Goal: Transaction & Acquisition: Purchase product/service

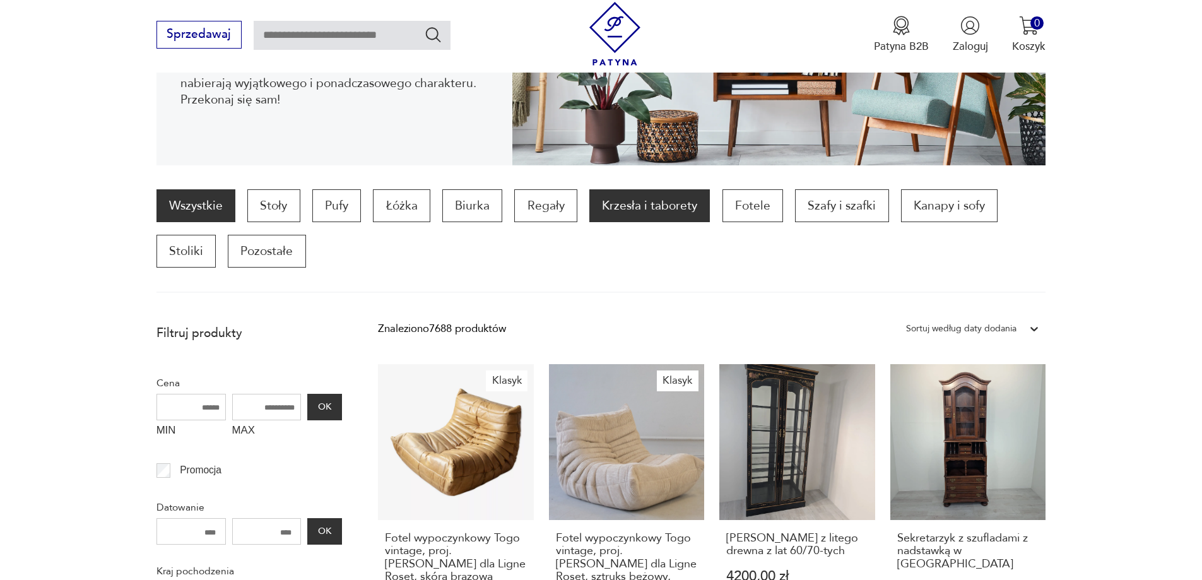
click at [661, 197] on p "Krzesła i taborety" at bounding box center [649, 205] width 121 height 33
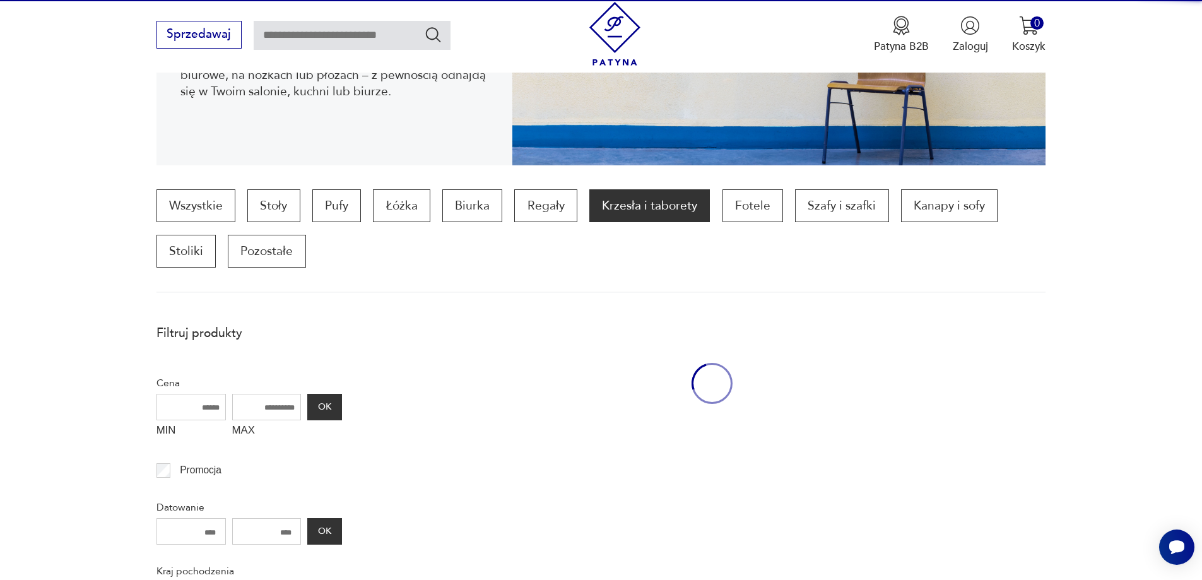
scroll to position [420, 0]
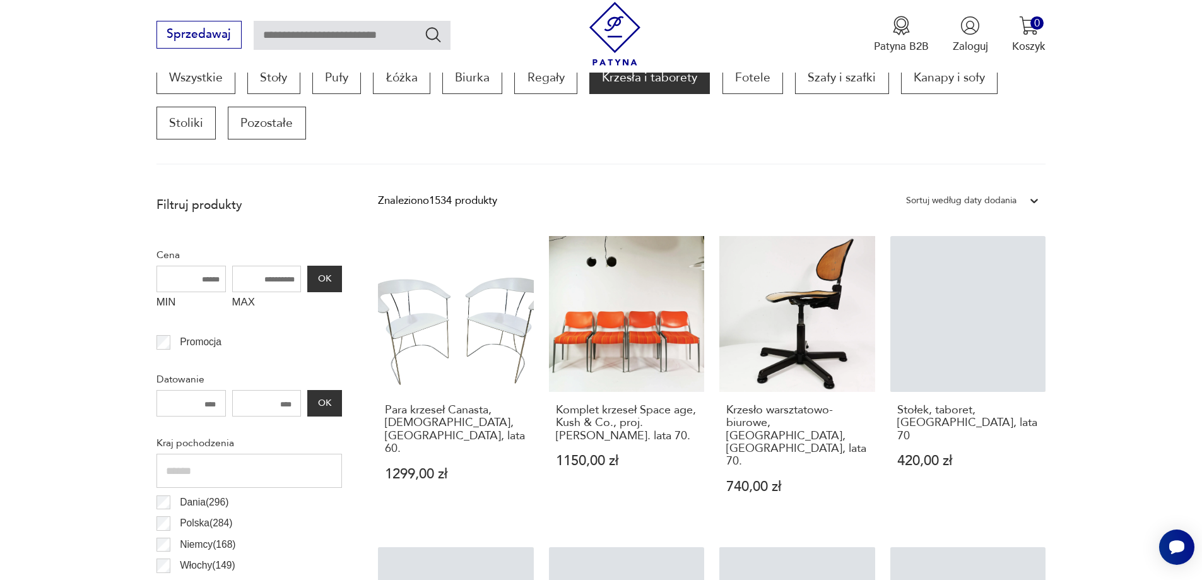
click at [983, 202] on div "Sortuj według daty dodania" at bounding box center [961, 200] width 110 height 16
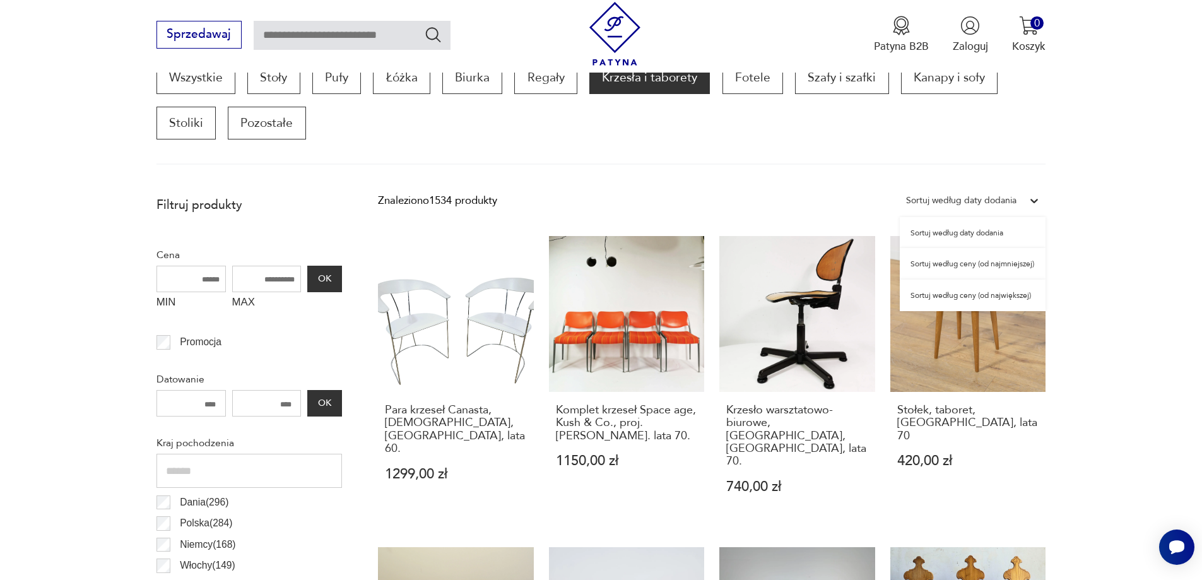
click at [957, 266] on div "Sortuj według ceny (od najmniejszej)" at bounding box center [973, 264] width 146 height 32
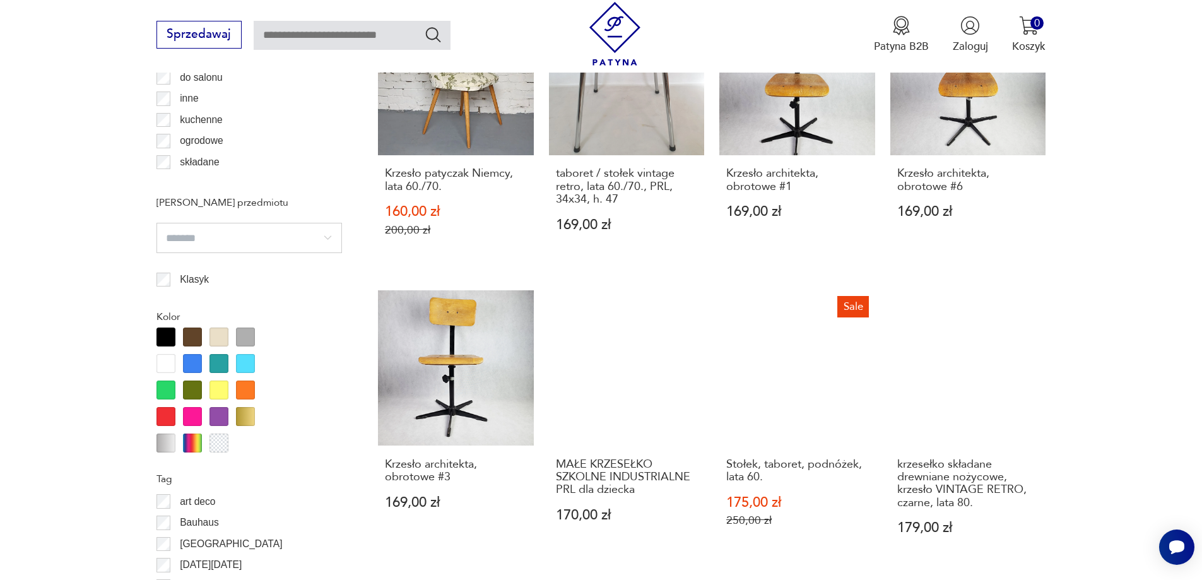
scroll to position [1367, 0]
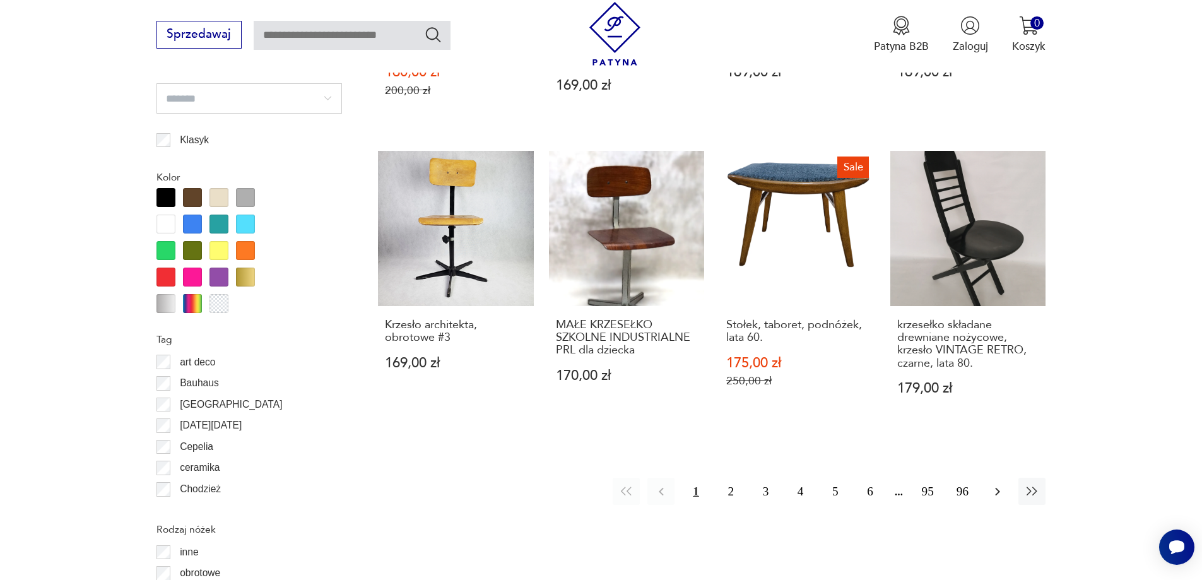
click at [996, 496] on icon "button" at bounding box center [997, 491] width 15 height 15
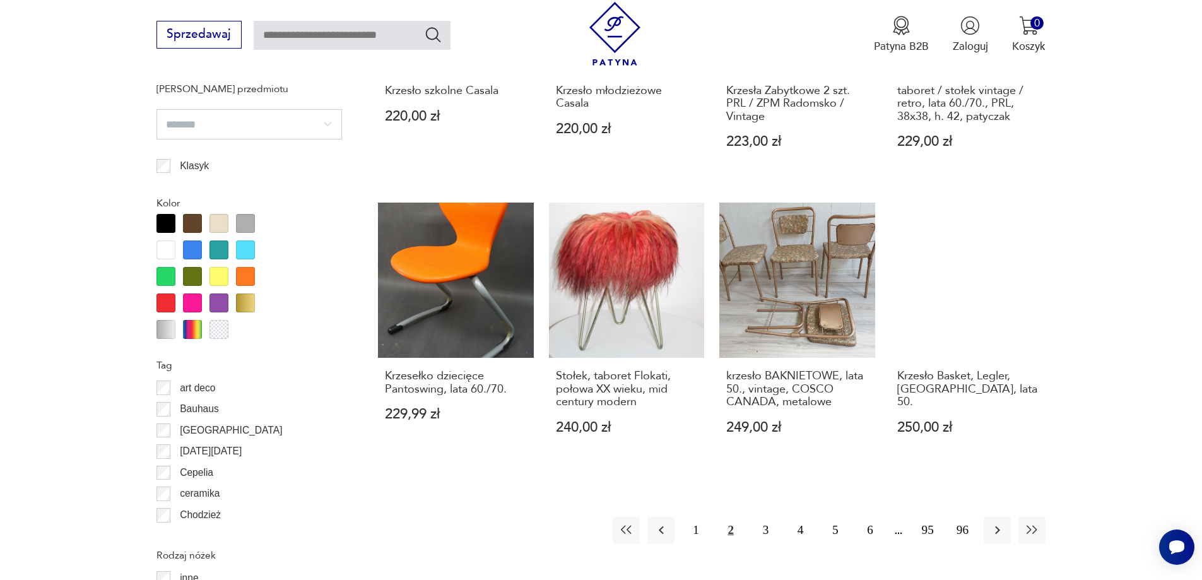
scroll to position [1367, 0]
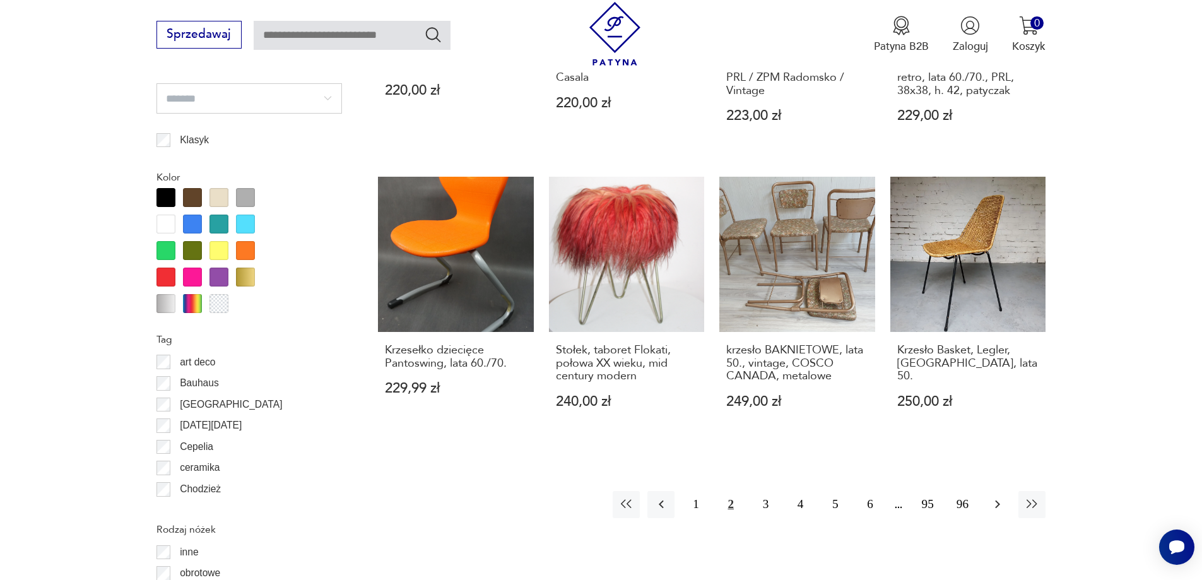
click at [990, 497] on icon "button" at bounding box center [997, 504] width 15 height 15
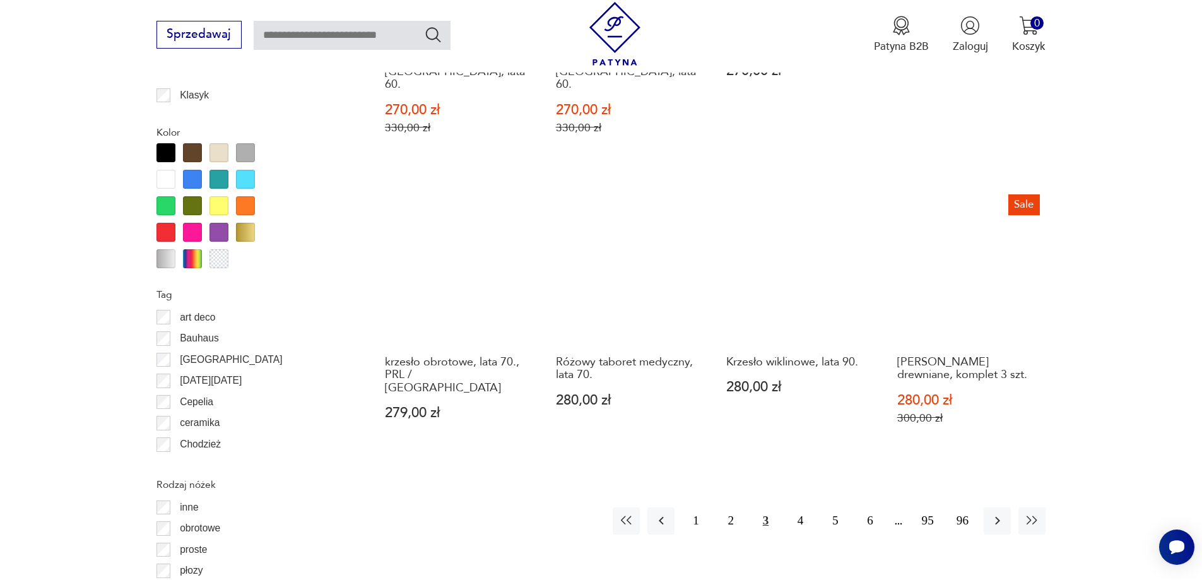
scroll to position [1430, 0]
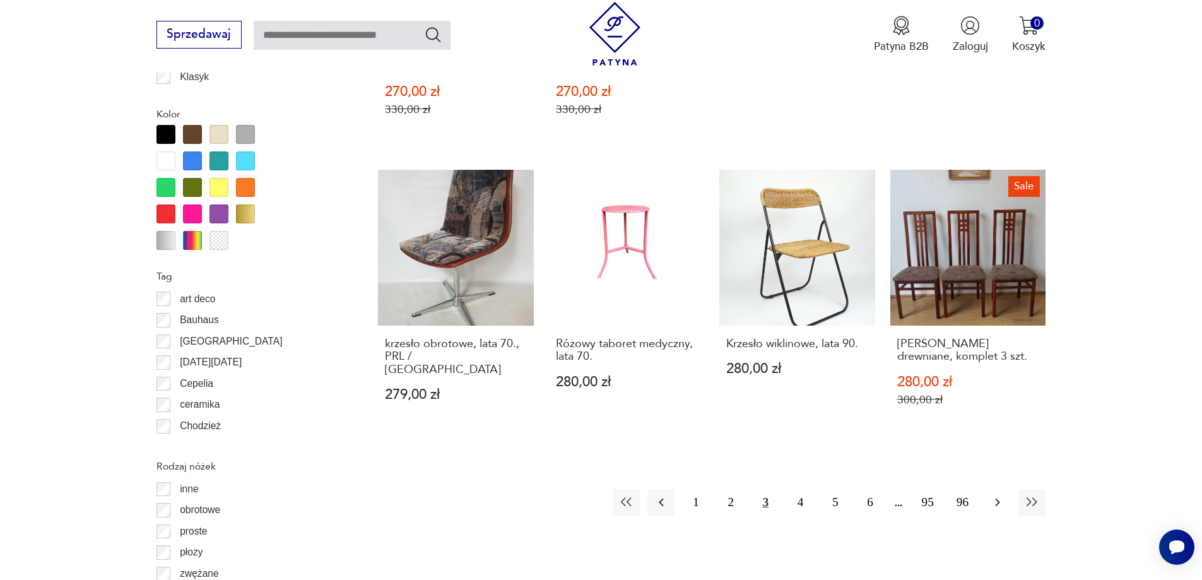
click at [992, 495] on icon "button" at bounding box center [997, 502] width 15 height 15
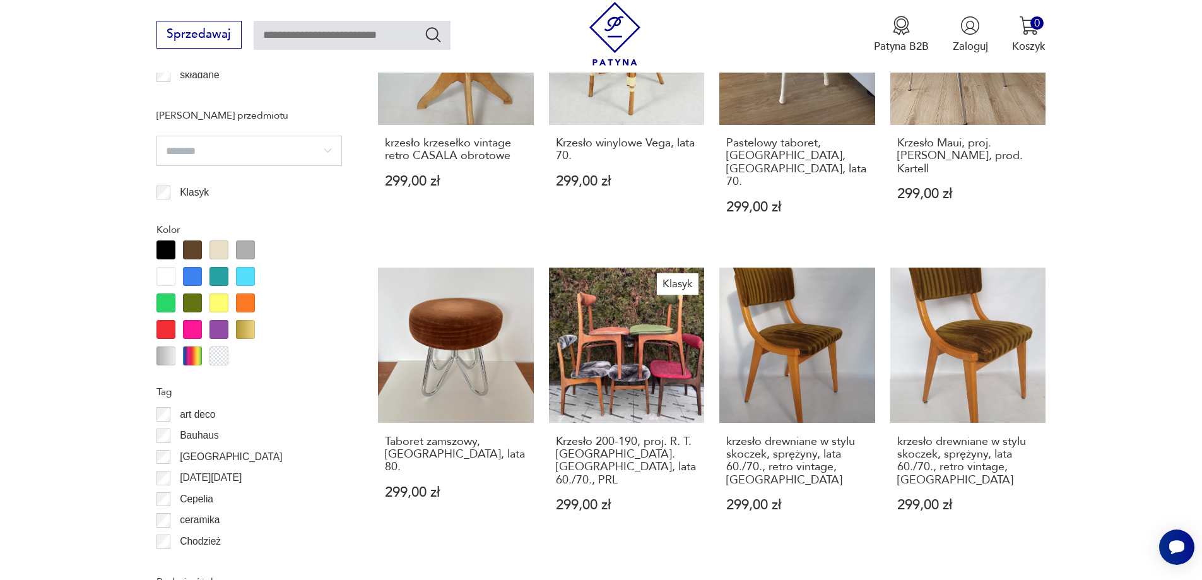
scroll to position [1367, 0]
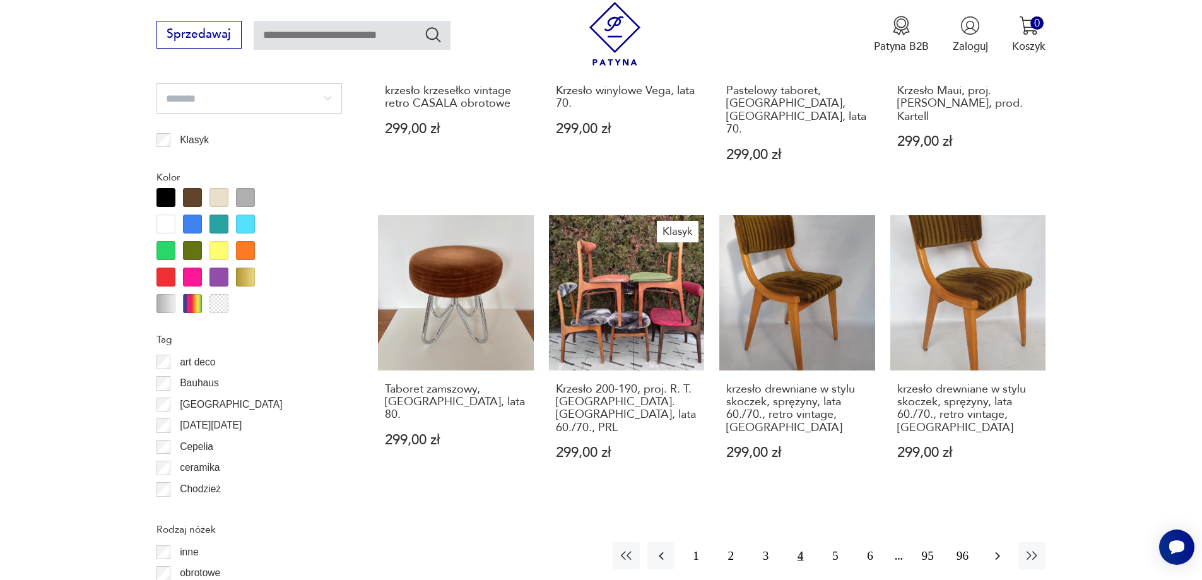
click at [999, 551] on icon "button" at bounding box center [997, 555] width 5 height 8
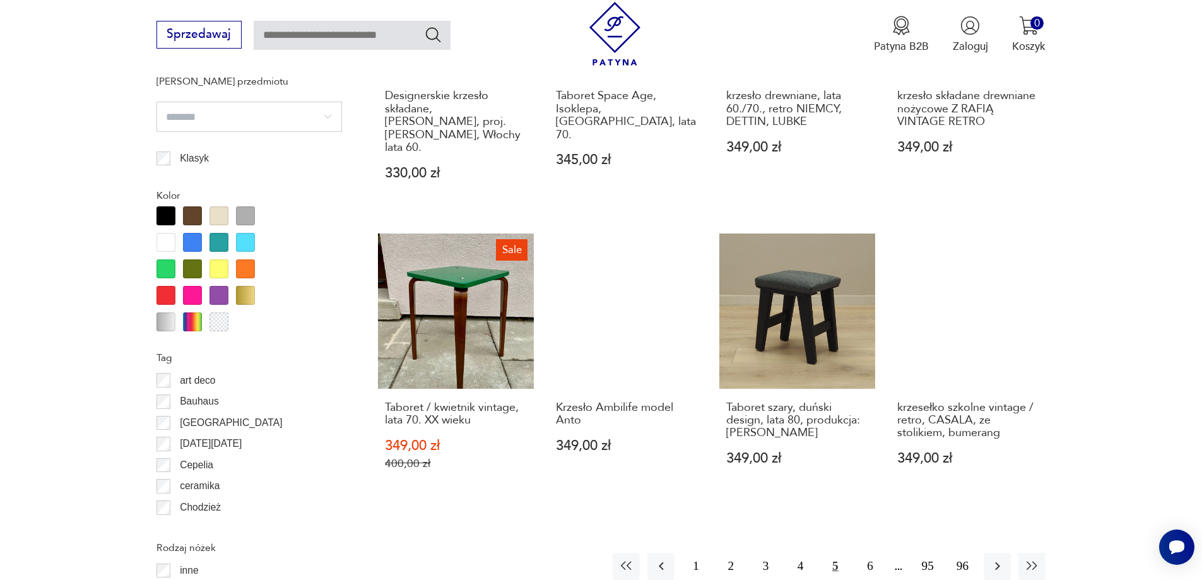
scroll to position [1367, 0]
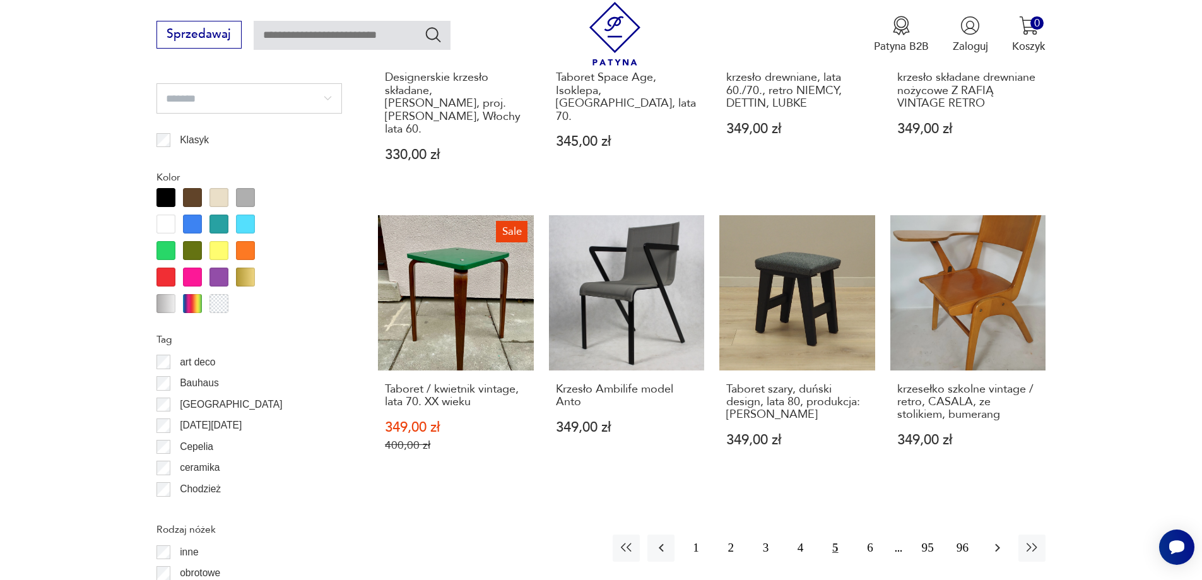
click at [1000, 540] on icon "button" at bounding box center [997, 547] width 15 height 15
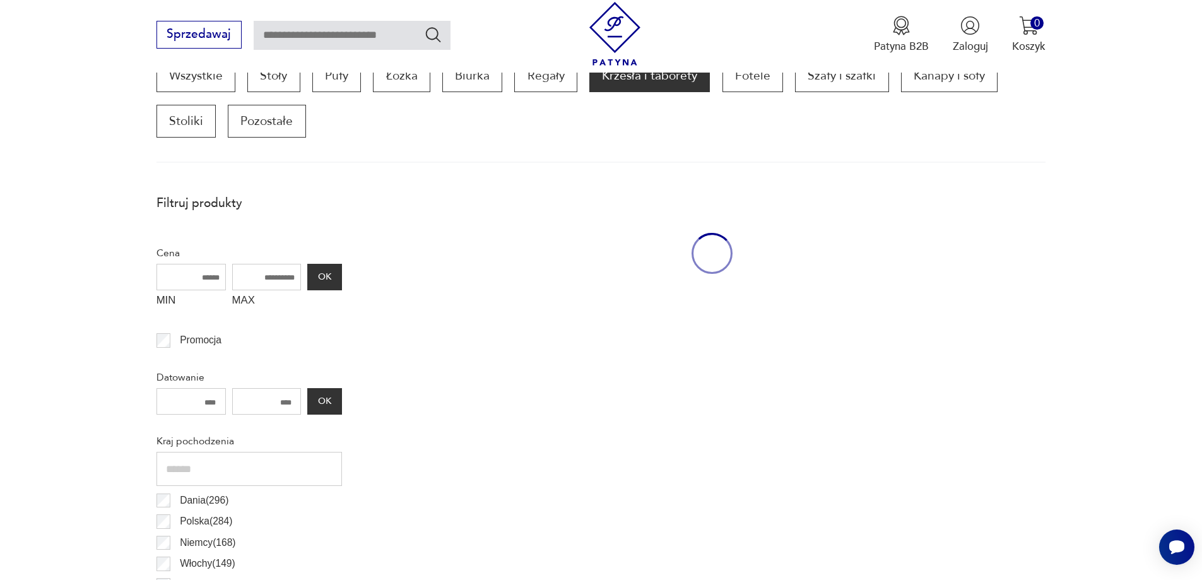
scroll to position [420, 0]
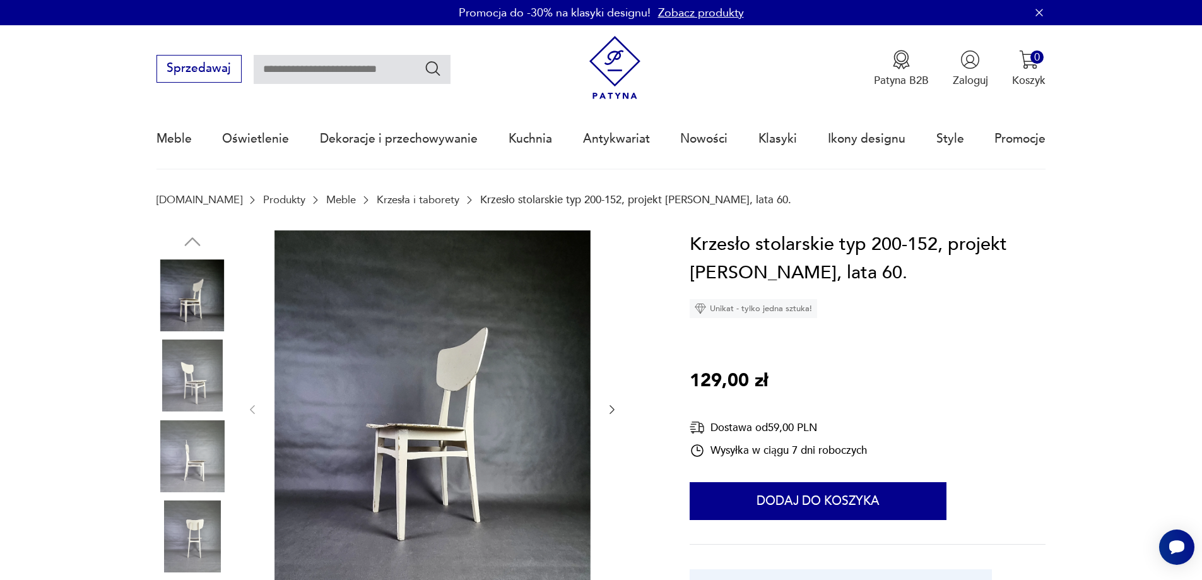
click at [625, 405] on div at bounding box center [404, 417] width 497 height 374
click at [604, 414] on div at bounding box center [432, 409] width 372 height 359
click at [611, 411] on icon "button" at bounding box center [612, 409] width 13 height 13
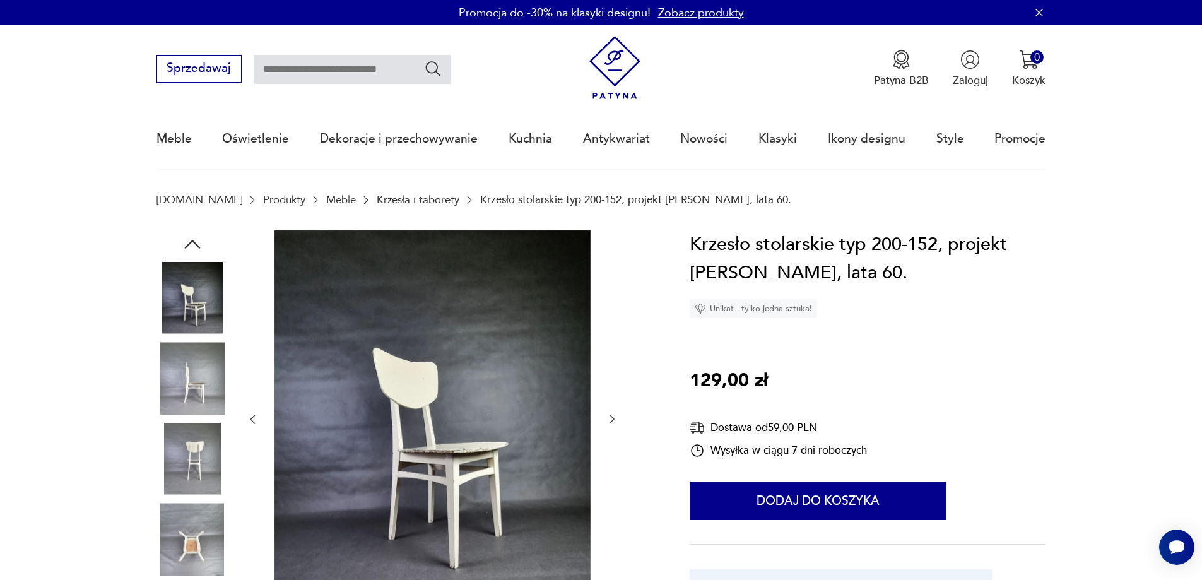
click at [611, 412] on button "button" at bounding box center [612, 419] width 13 height 15
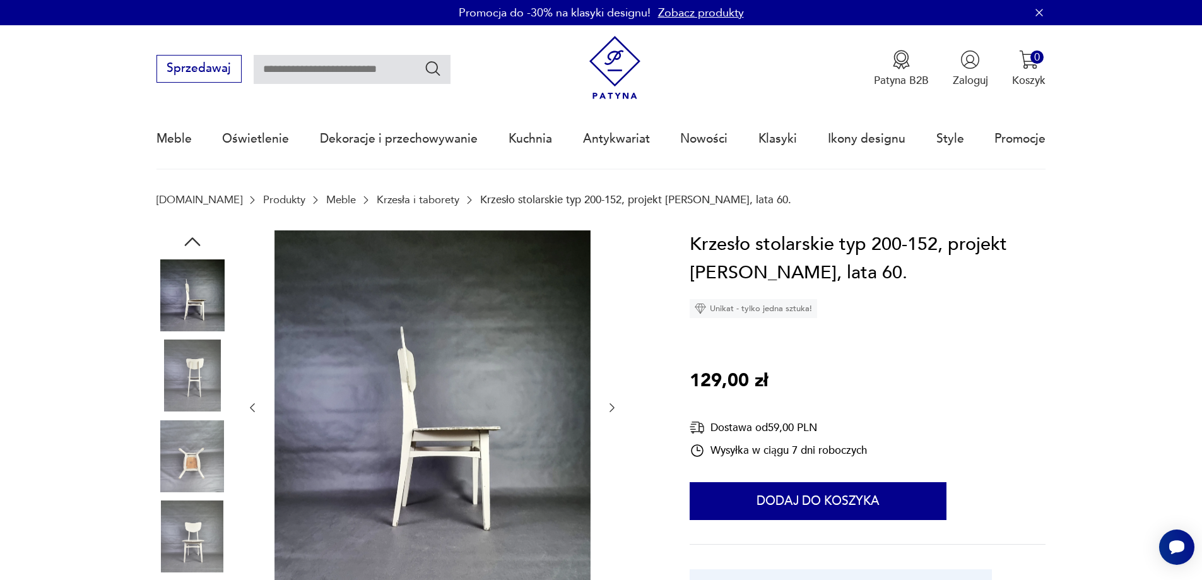
click at [611, 411] on icon "button" at bounding box center [611, 407] width 5 height 9
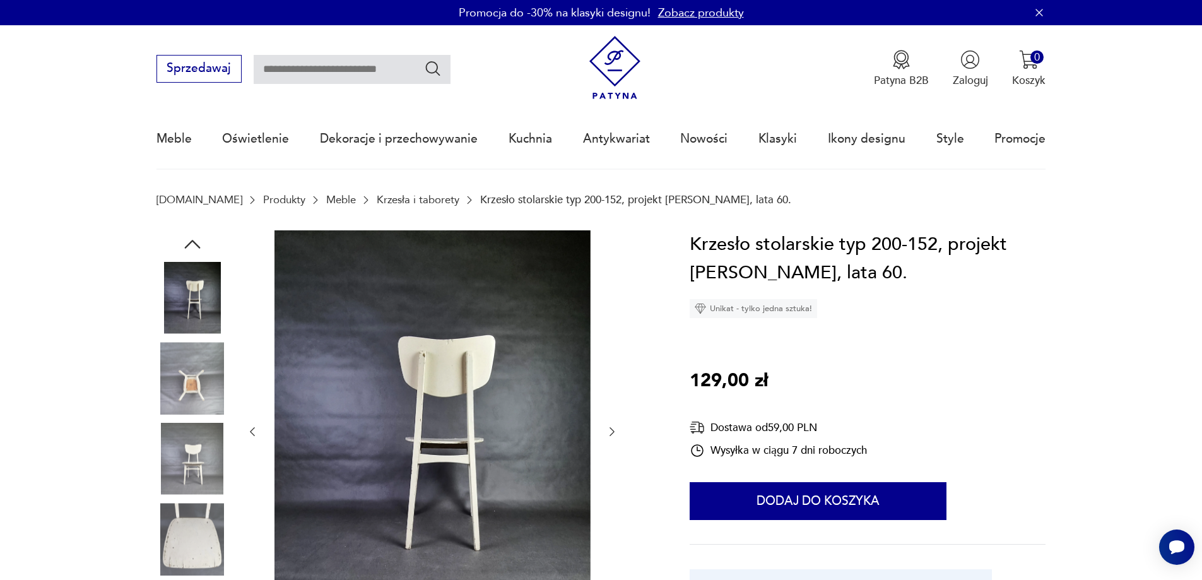
click at [611, 411] on div at bounding box center [432, 431] width 372 height 403
click at [606, 437] on icon "button" at bounding box center [612, 431] width 13 height 13
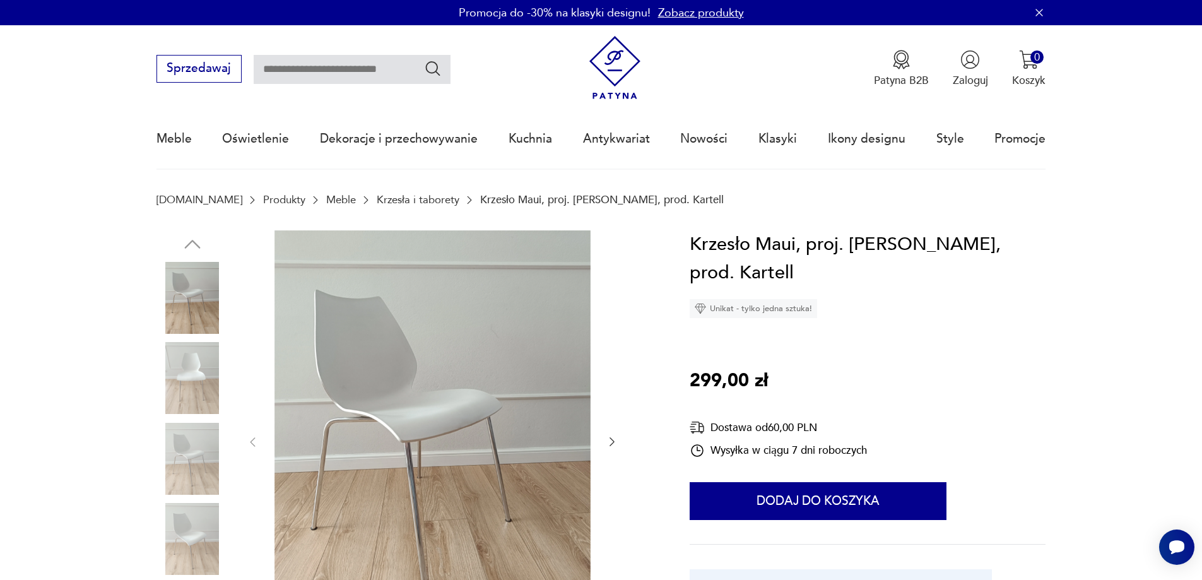
click at [608, 444] on icon "button" at bounding box center [612, 441] width 13 height 13
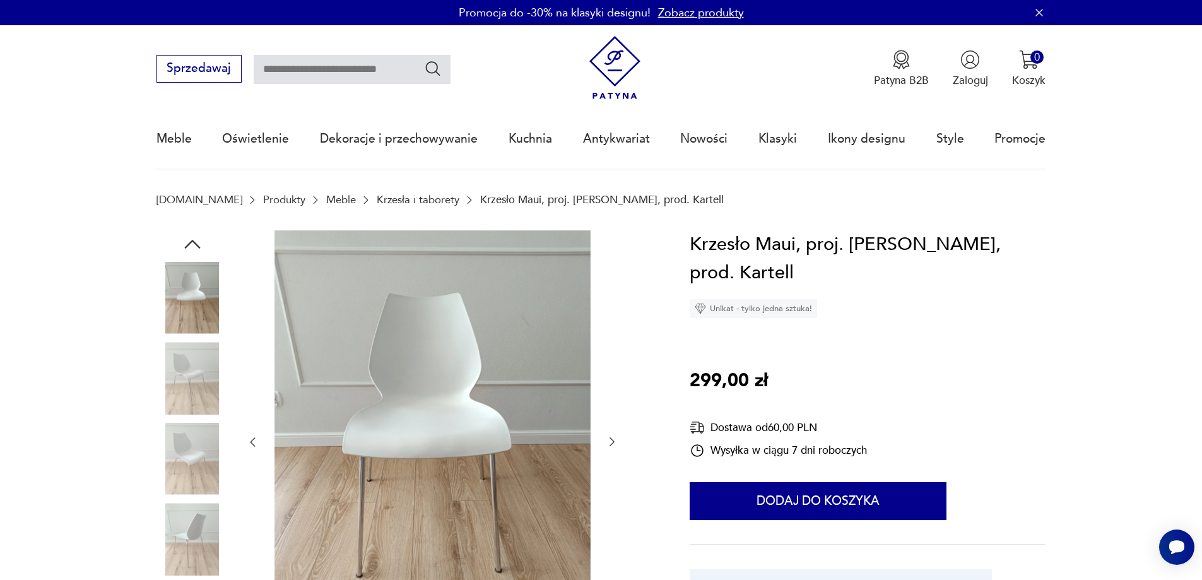
click at [608, 444] on icon "button" at bounding box center [612, 441] width 13 height 13
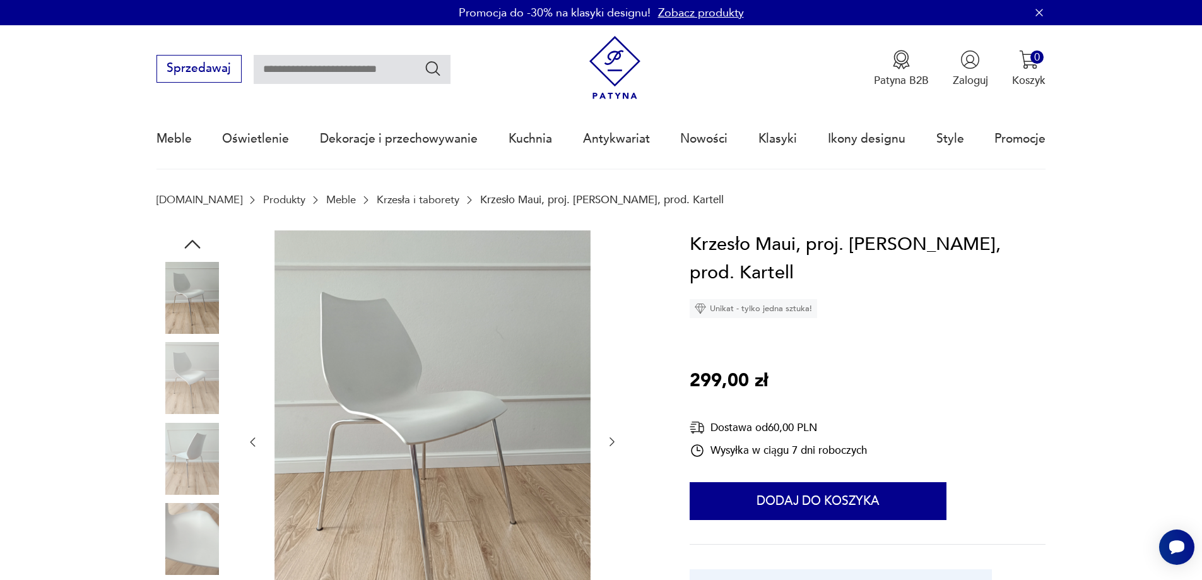
click at [608, 444] on icon "button" at bounding box center [612, 441] width 13 height 13
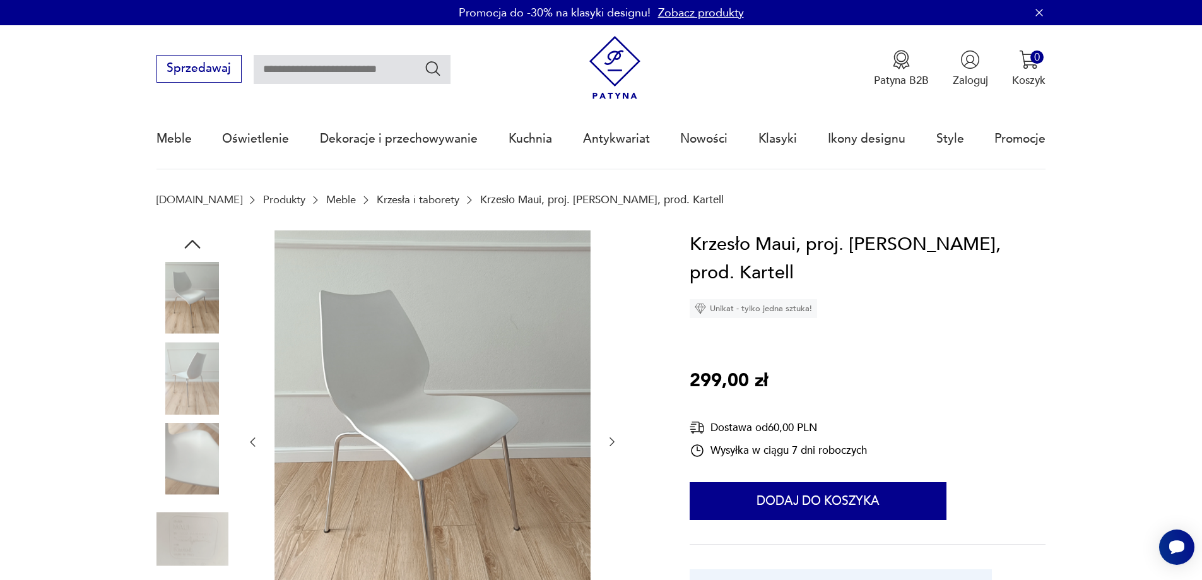
click at [608, 444] on icon "button" at bounding box center [612, 441] width 13 height 13
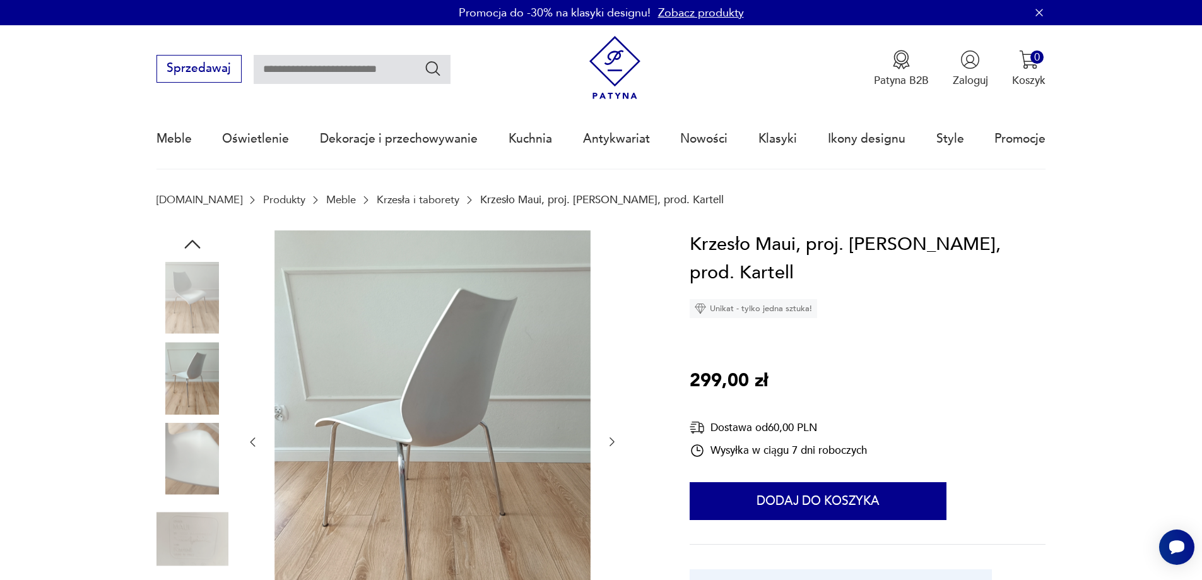
click at [608, 444] on icon "button" at bounding box center [612, 441] width 13 height 13
